Goal: Check status

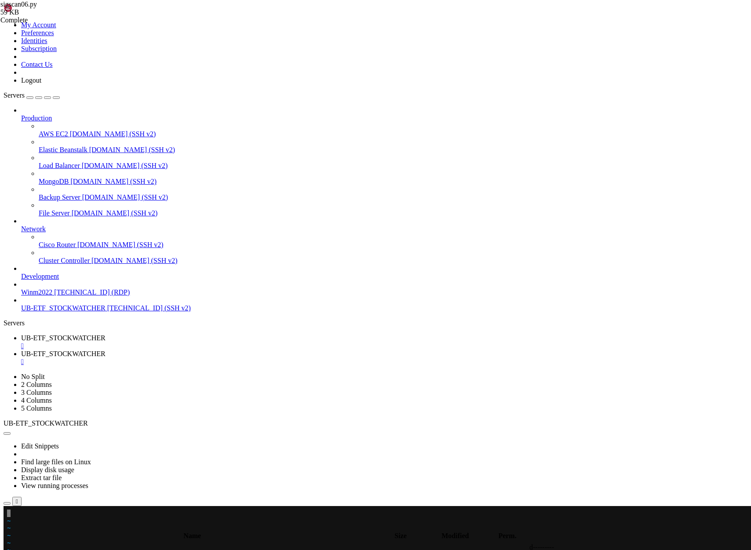
scroll to position [22335, 0]
click at [106, 350] on span "UB-ETF_STOCKWATCHER" at bounding box center [63, 353] width 84 height 7
click at [11, 544] on span " .." at bounding box center [8, 547] width 6 height 7
type input "/home/ubuntu"
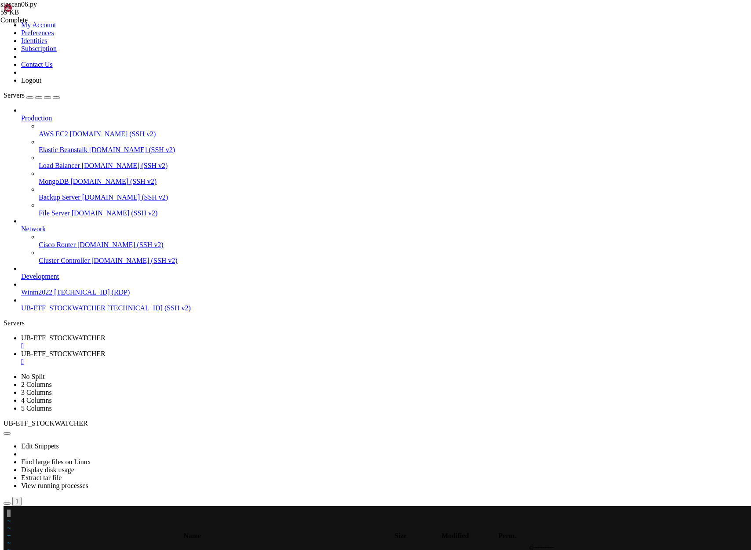
click at [106, 334] on span "UB-ETF_STOCKWATCHER" at bounding box center [63, 337] width 84 height 7
click at [106, 350] on span "UB-ETF_STOCKWATCHER" at bounding box center [63, 353] width 84 height 7
click at [143, 334] on link "UB-ETF_STOCKWATCHER " at bounding box center [384, 342] width 727 height 16
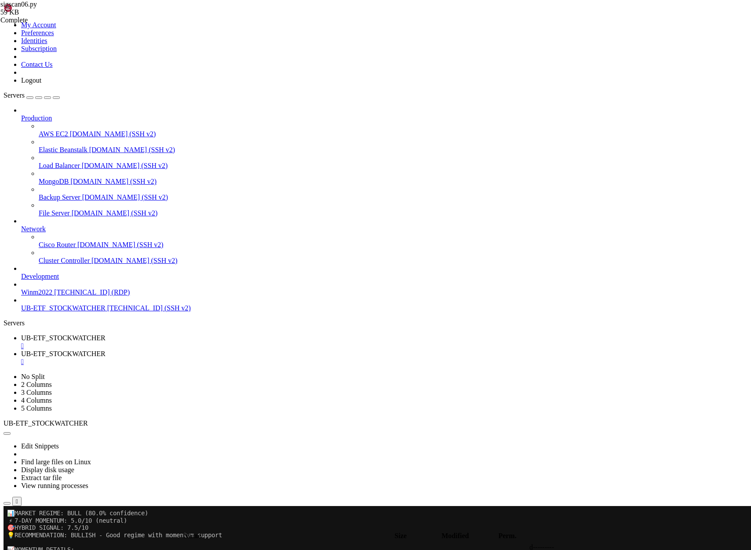
scroll to position [22964, 0]
drag, startPoint x: 18, startPoint y: 768, endPoint x: 155, endPoint y: 986, distance: 257.8
